Goal: Go to known website: Access a specific website the user already knows

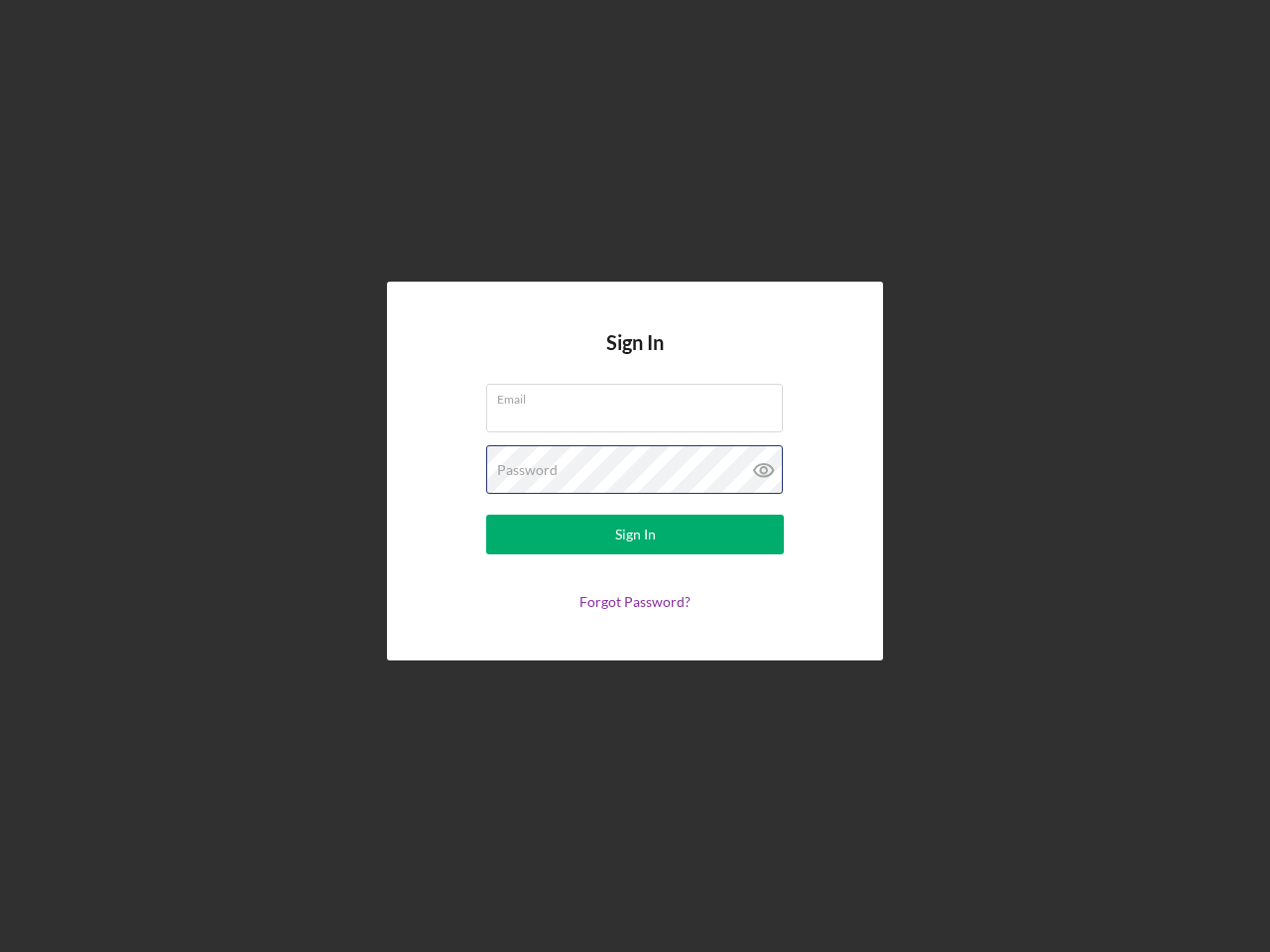
click at [635, 476] on div "Password" at bounding box center [635, 470] width 298 height 50
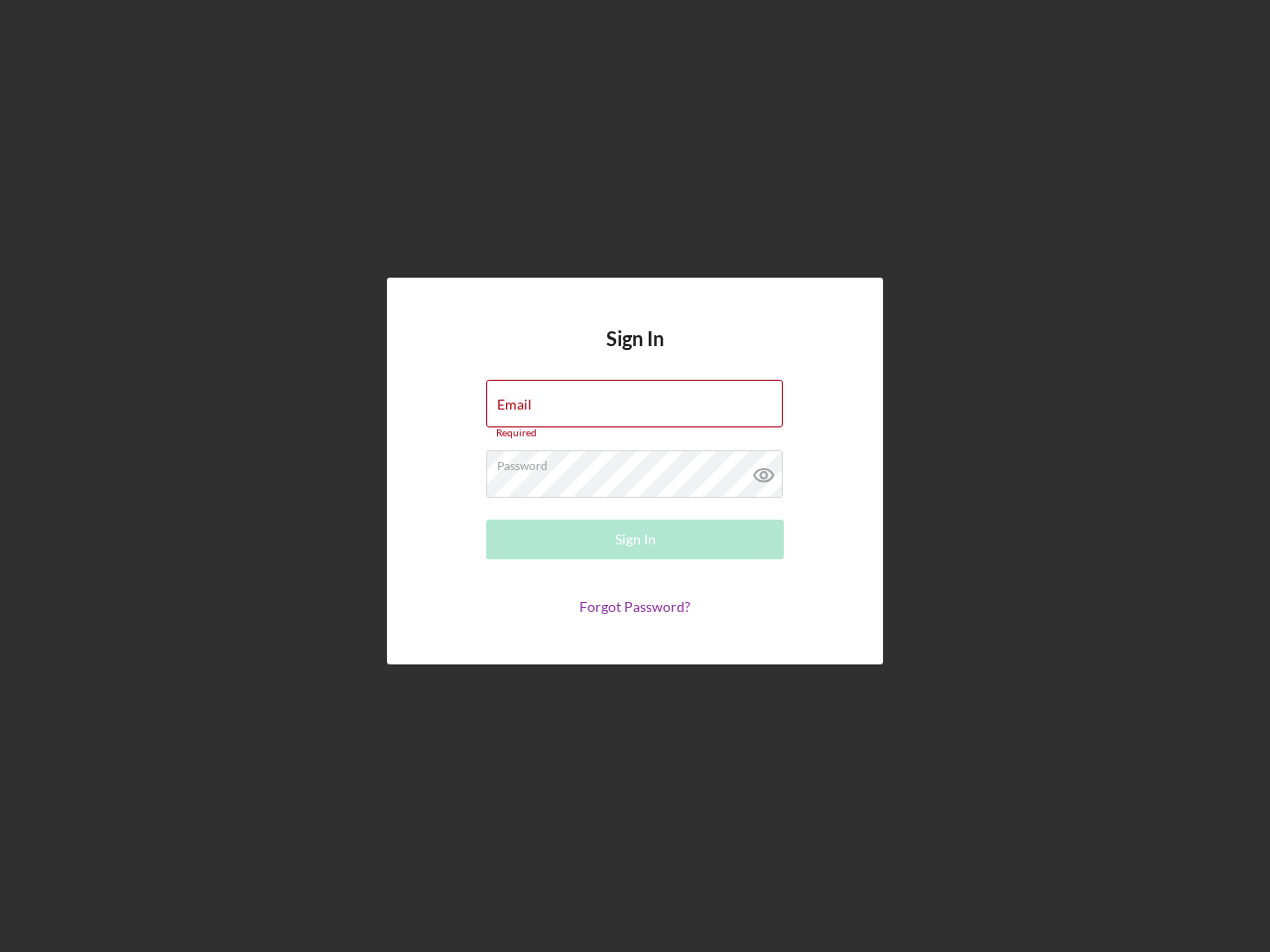
click at [764, 470] on icon at bounding box center [764, 475] width 50 height 50
